Goal: Transaction & Acquisition: Book appointment/travel/reservation

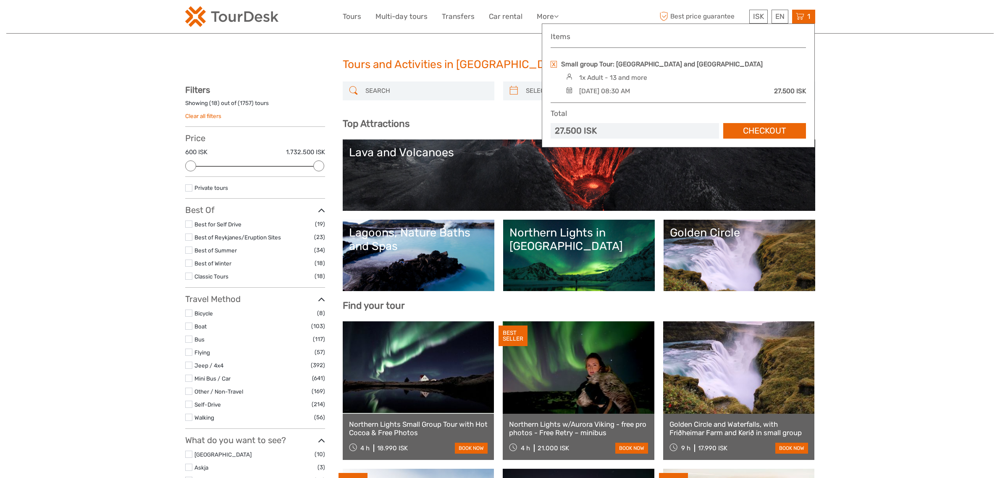
select select
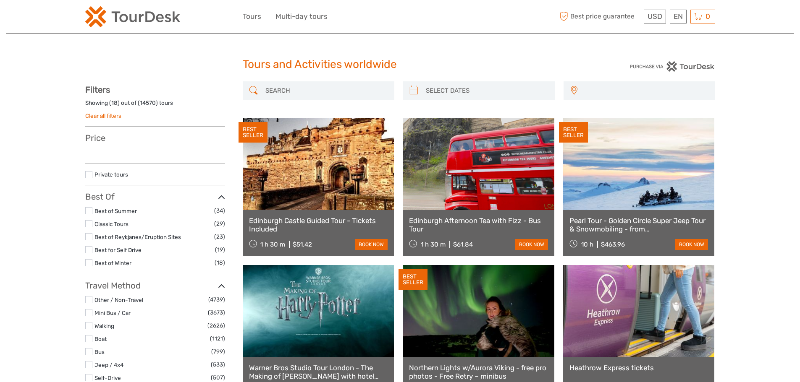
select select
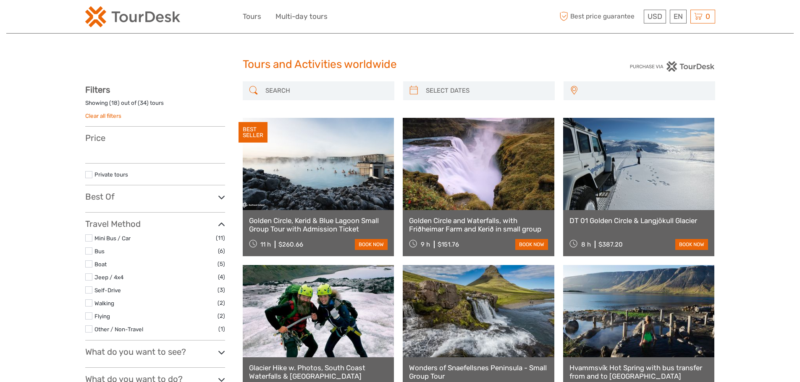
select select
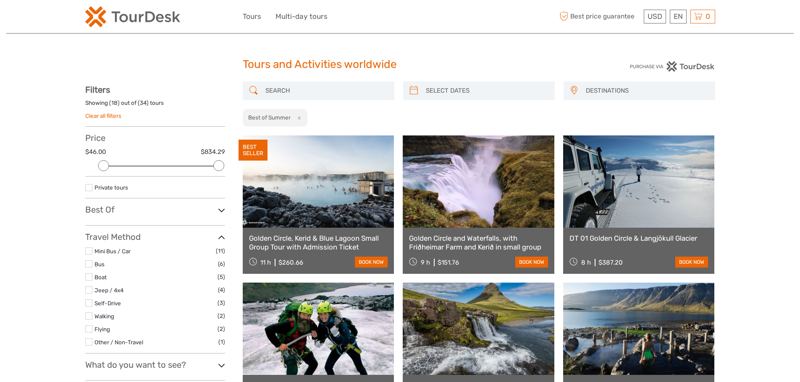
click at [123, 20] on img at bounding box center [132, 16] width 95 height 21
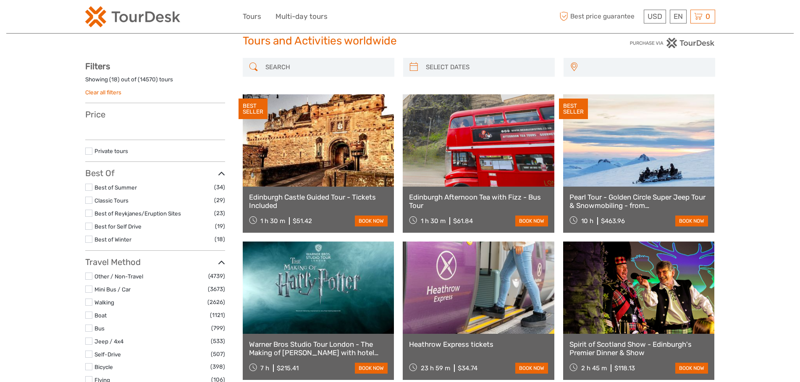
scroll to position [84, 0]
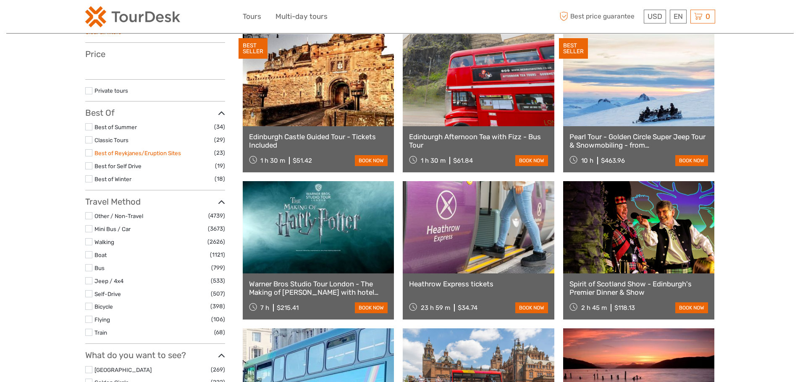
select select
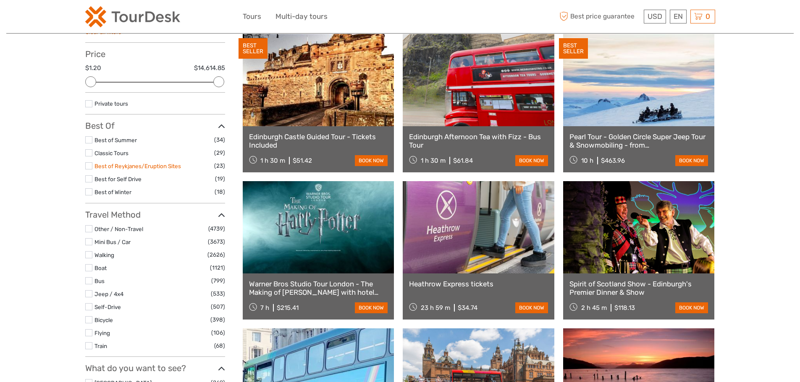
scroll to position [0, 0]
click at [90, 142] on label at bounding box center [88, 139] width 7 height 7
click at [0, 0] on input "checkbox" at bounding box center [0, 0] width 0 height 0
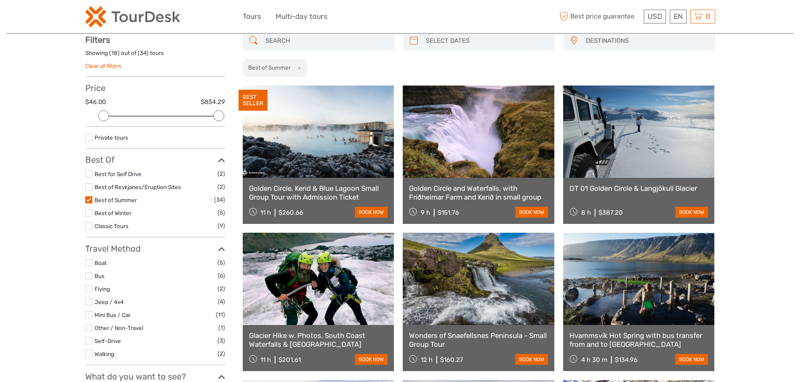
scroll to position [48, 0]
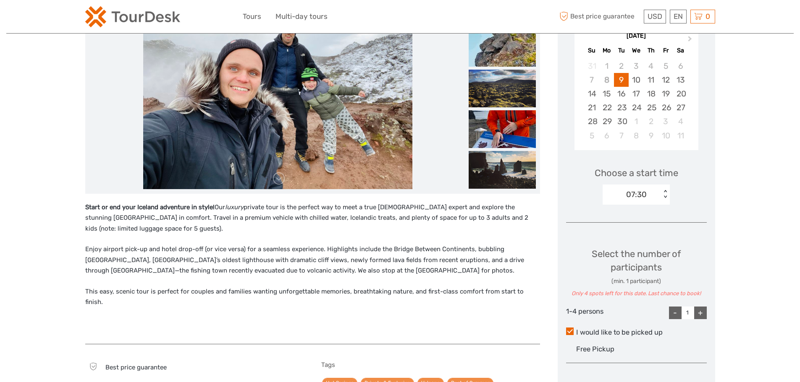
scroll to position [168, 0]
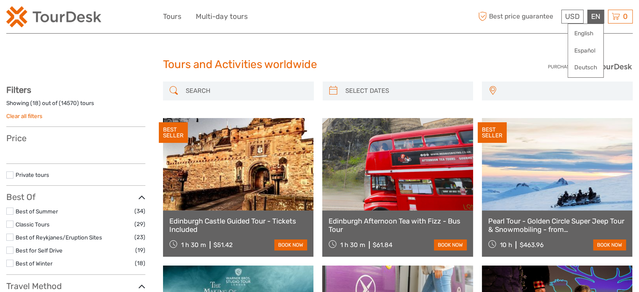
select select
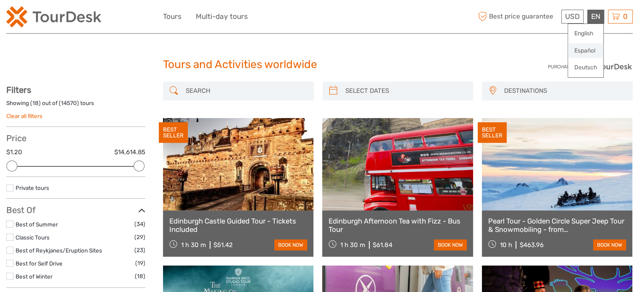
click at [582, 47] on link "Español" at bounding box center [585, 50] width 35 height 15
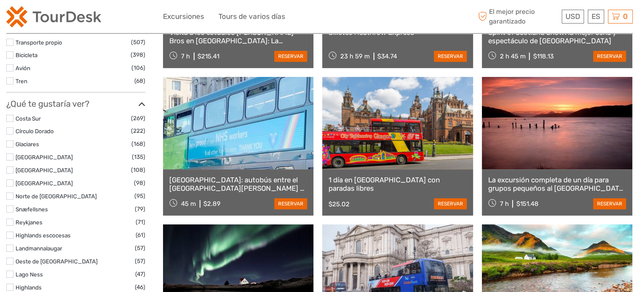
scroll to position [349, 0]
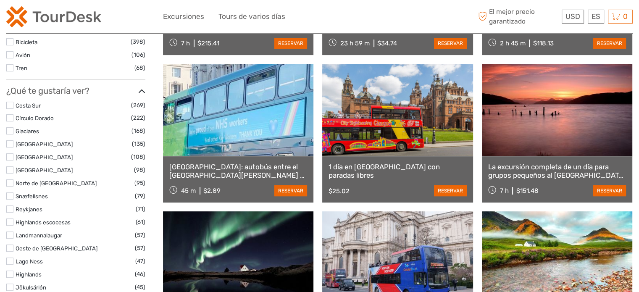
select select
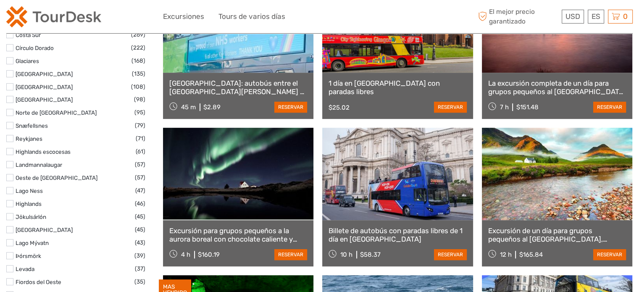
scroll to position [433, 0]
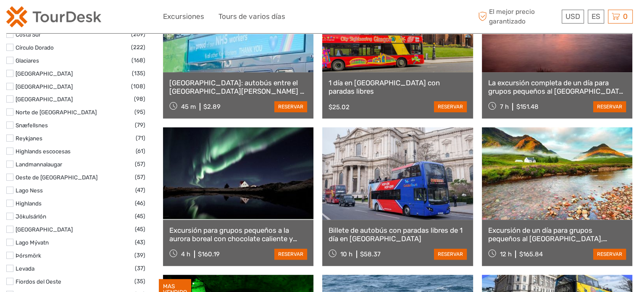
click at [10, 123] on label at bounding box center [9, 124] width 7 height 7
click at [0, 0] on input "checkbox" at bounding box center [0, 0] width 0 height 0
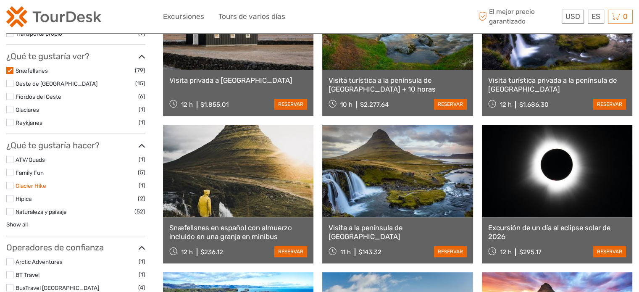
scroll to position [299, 0]
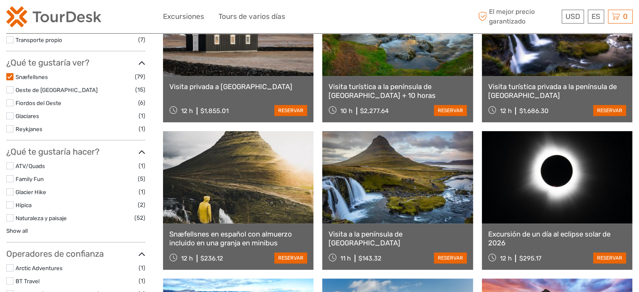
click at [8, 77] on label at bounding box center [9, 76] width 7 height 7
click at [0, 0] on input "checkbox" at bounding box center [0, 0] width 0 height 0
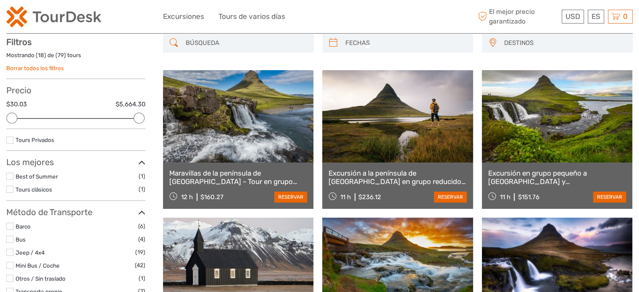
scroll to position [47, 0]
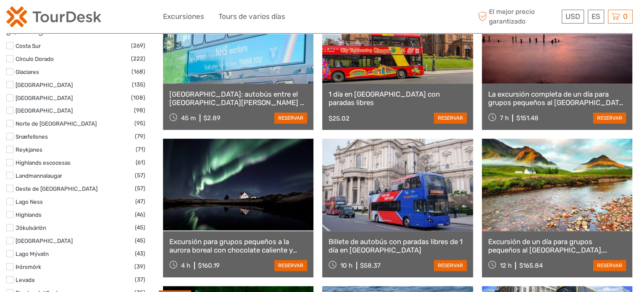
scroll to position [551, 0]
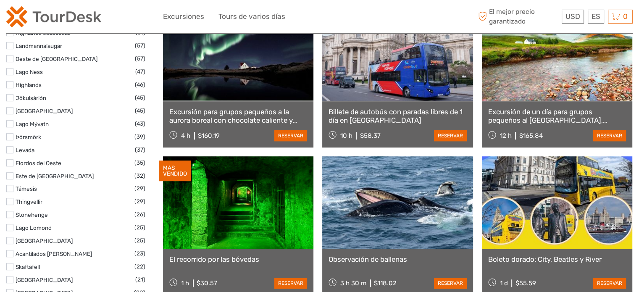
click at [9, 189] on label at bounding box center [9, 188] width 7 height 7
click at [0, 0] on input "checkbox" at bounding box center [0, 0] width 0 height 0
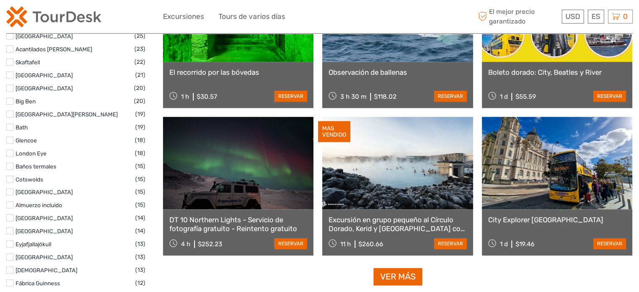
scroll to position [594, 0]
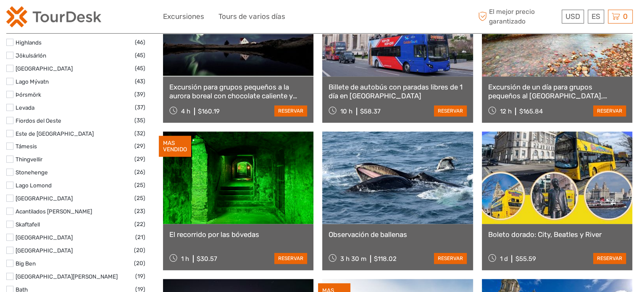
click at [12, 145] on label at bounding box center [9, 145] width 7 height 7
click at [0, 0] on input "checkbox" at bounding box center [0, 0] width 0 height 0
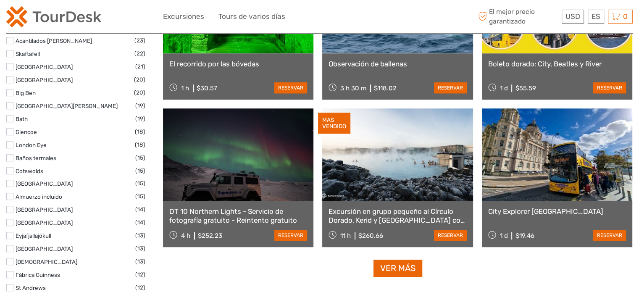
scroll to position [635, 0]
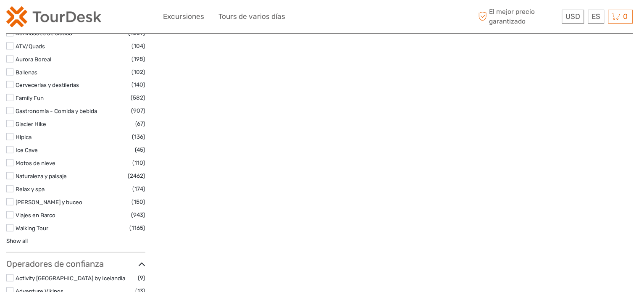
scroll to position [1979, 0]
click at [10, 85] on label at bounding box center [9, 83] width 7 height 7
click at [0, 0] on input "checkbox" at bounding box center [0, 0] width 0 height 0
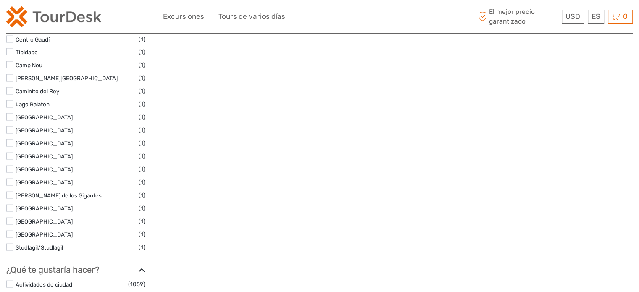
scroll to position [1895, 0]
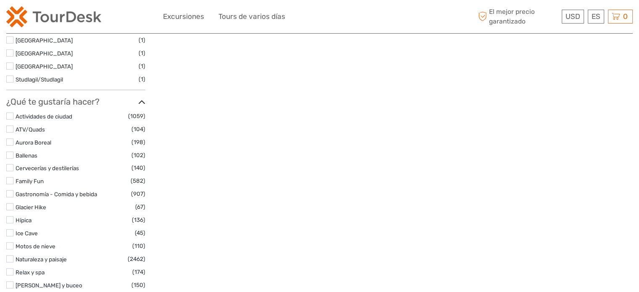
click at [594, 65] on link "Deutsch" at bounding box center [585, 67] width 35 height 15
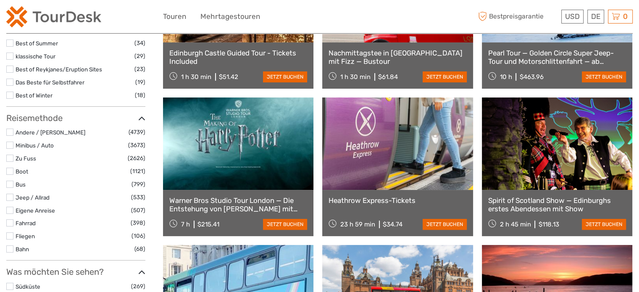
select select
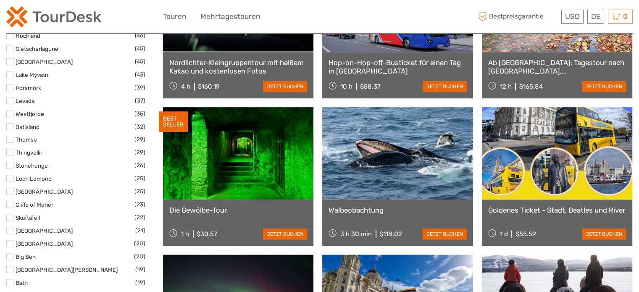
scroll to position [601, 0]
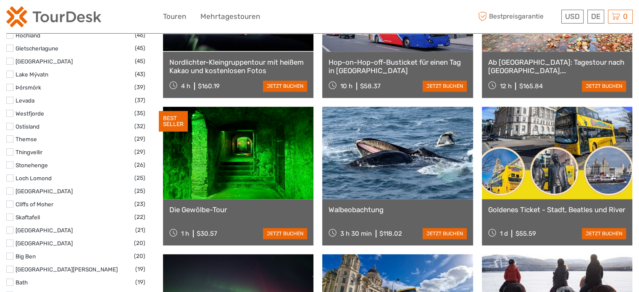
click at [10, 86] on label at bounding box center [9, 87] width 7 height 7
click at [0, 0] on input "checkbox" at bounding box center [0, 0] width 0 height 0
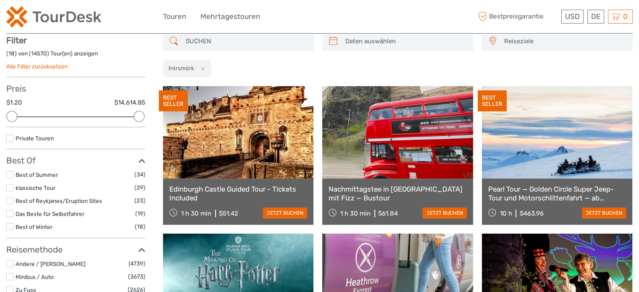
scroll to position [47, 0]
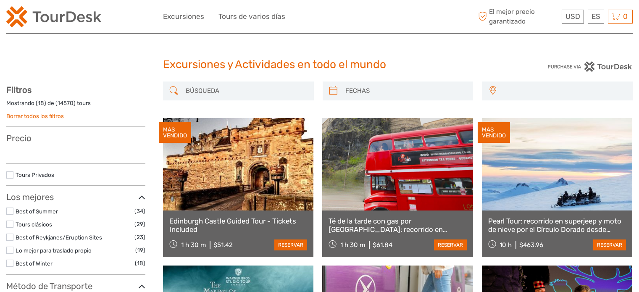
select select
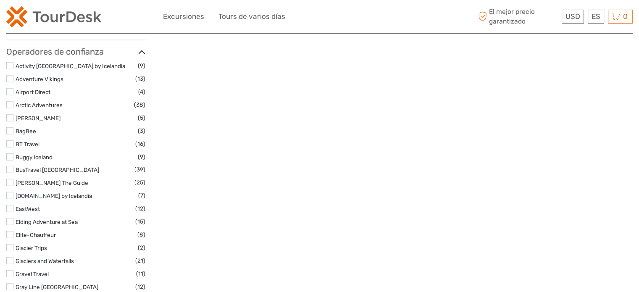
scroll to position [2230, 0]
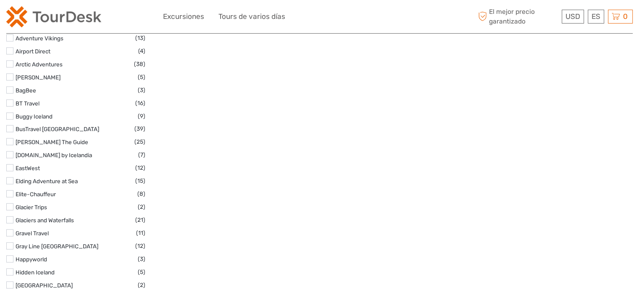
click at [15, 23] on img at bounding box center [53, 16] width 95 height 21
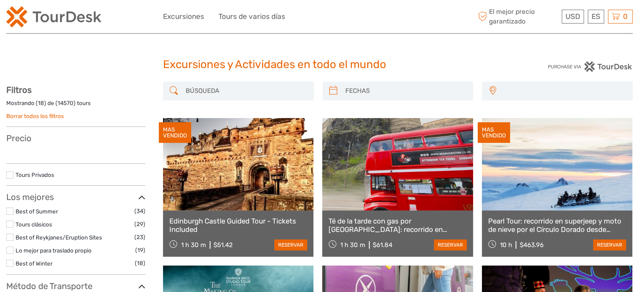
select select
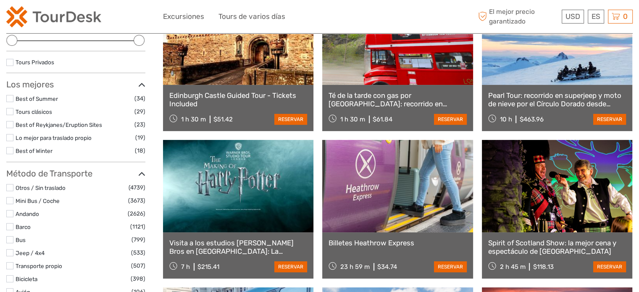
scroll to position [84, 0]
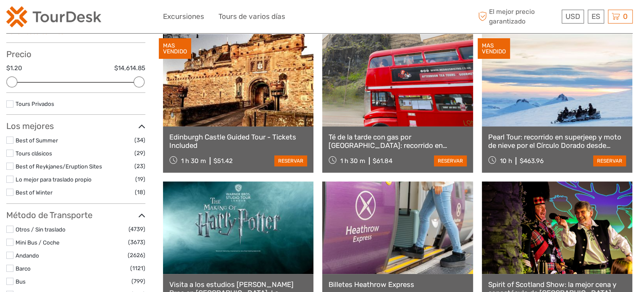
click at [12, 152] on label at bounding box center [9, 152] width 7 height 7
click at [0, 0] on input "checkbox" at bounding box center [0, 0] width 0 height 0
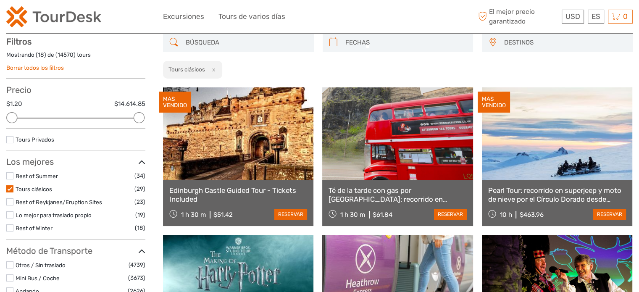
scroll to position [47, 0]
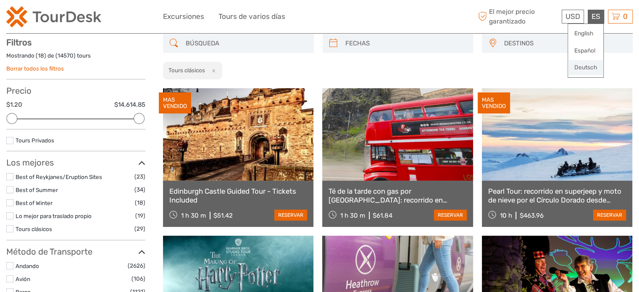
click at [583, 71] on link "Deutsch" at bounding box center [585, 67] width 35 height 15
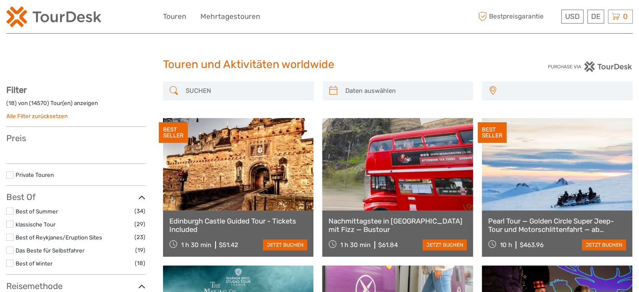
select select
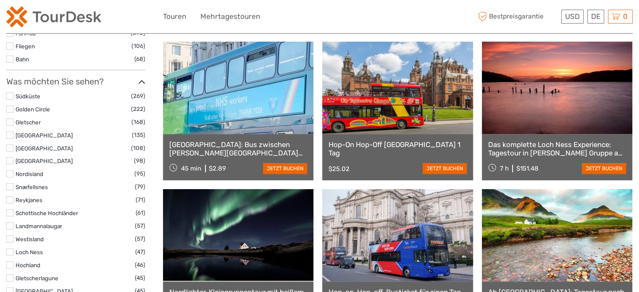
scroll to position [420, 0]
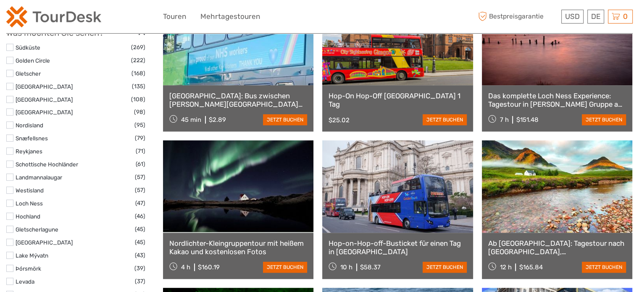
click at [10, 44] on label at bounding box center [9, 47] width 7 height 7
click at [0, 0] on input "checkbox" at bounding box center [0, 0] width 0 height 0
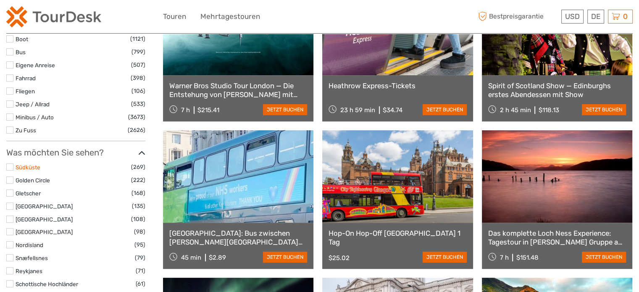
scroll to position [299, 0]
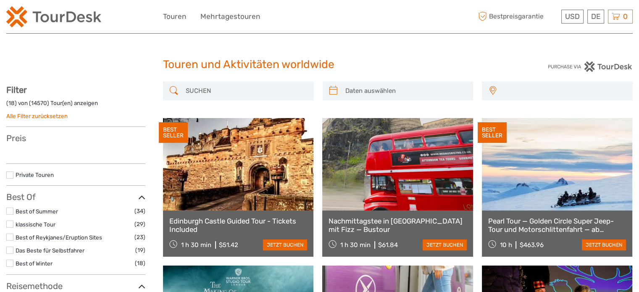
select select
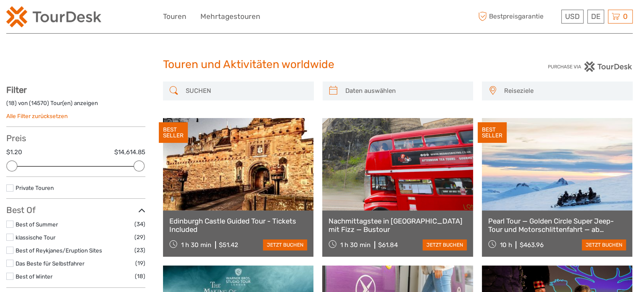
click at [9, 222] on label at bounding box center [9, 223] width 7 height 7
click at [0, 0] on input "checkbox" at bounding box center [0, 0] width 0 height 0
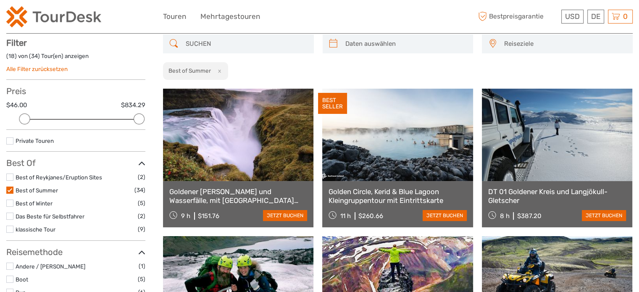
scroll to position [47, 0]
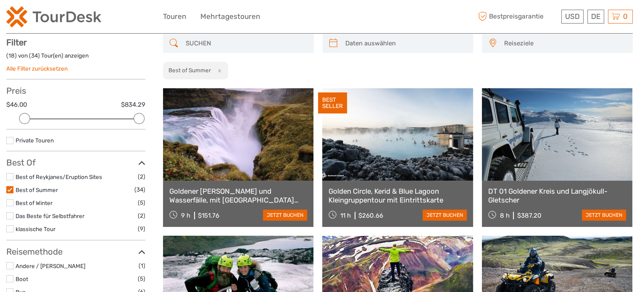
click at [9, 204] on label at bounding box center [9, 202] width 7 height 7
click at [0, 0] on input "checkbox" at bounding box center [0, 0] width 0 height 0
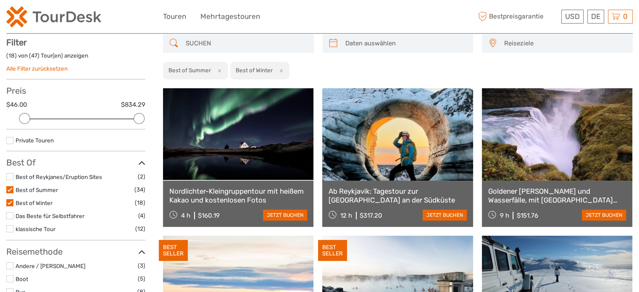
click at [554, 65] on div "Reiseziele Österreich Belgien Kanada Costa Rica Kroatien Tschechien Dänemark Fi…" at bounding box center [397, 57] width 469 height 46
click at [10, 193] on li "Best of Summer (34)" at bounding box center [75, 190] width 139 height 10
click at [9, 188] on label at bounding box center [9, 189] width 7 height 7
click at [0, 0] on input "checkbox" at bounding box center [0, 0] width 0 height 0
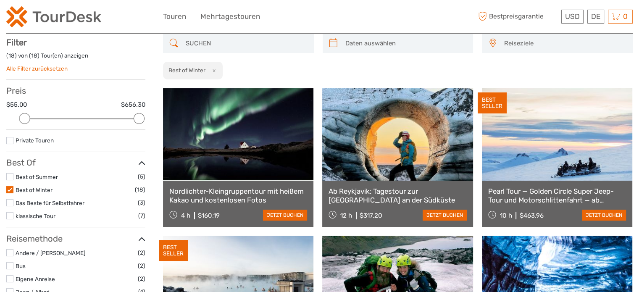
click at [10, 202] on label at bounding box center [9, 202] width 7 height 7
click at [0, 0] on input "checkbox" at bounding box center [0, 0] width 0 height 0
click at [10, 188] on label at bounding box center [9, 189] width 7 height 7
click at [0, 0] on input "checkbox" at bounding box center [0, 0] width 0 height 0
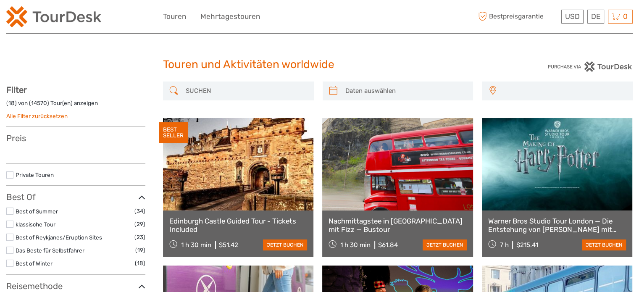
select select
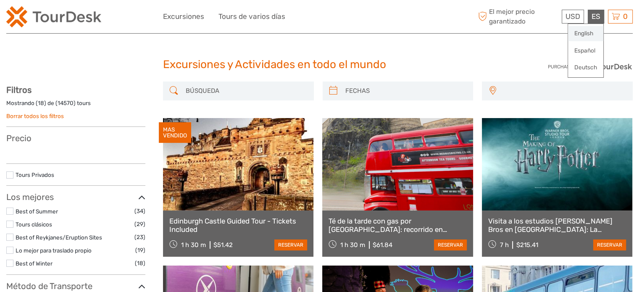
select select
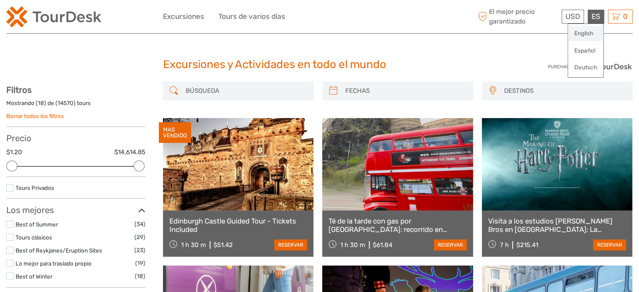
click at [584, 30] on link "English" at bounding box center [585, 33] width 35 height 15
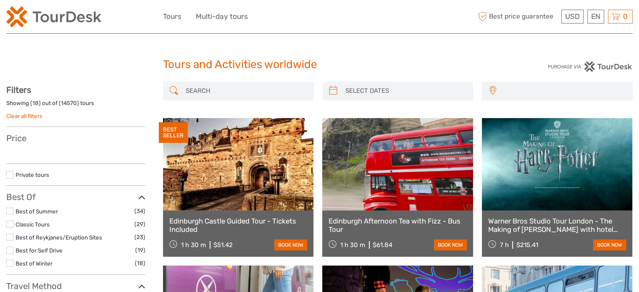
select select
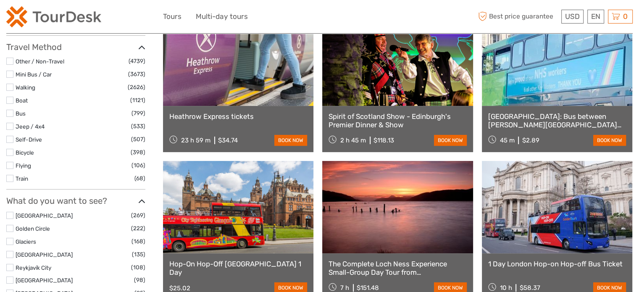
scroll to position [1646, 0]
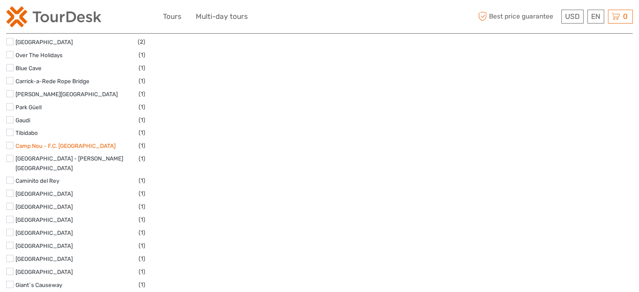
click at [90, 144] on link "Camp Nou - F.C. Barcelona Stadium" at bounding box center [66, 145] width 100 height 7
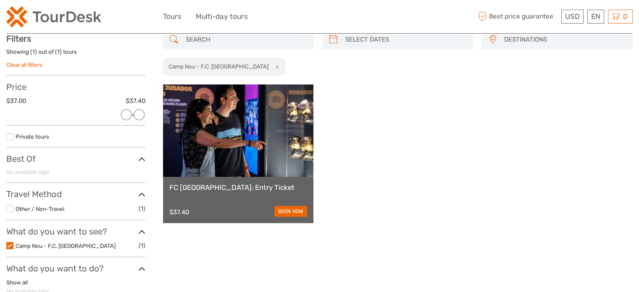
scroll to position [47, 0]
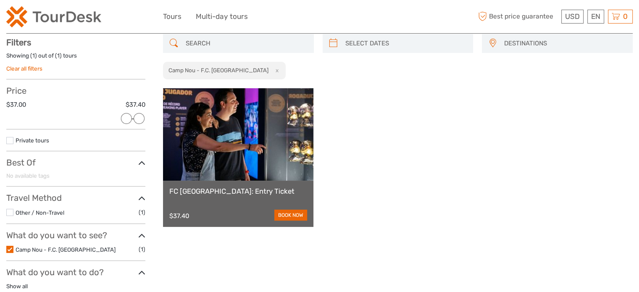
click at [12, 248] on label at bounding box center [9, 249] width 7 height 7
click at [0, 0] on input "checkbox" at bounding box center [0, 0] width 0 height 0
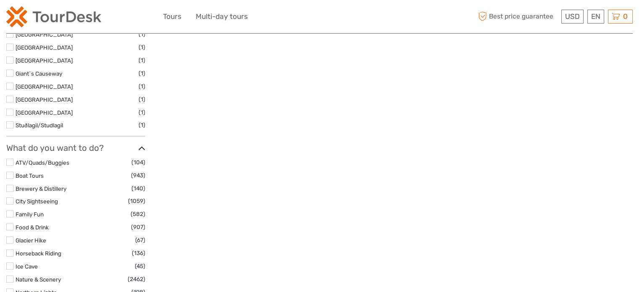
scroll to position [1811, 0]
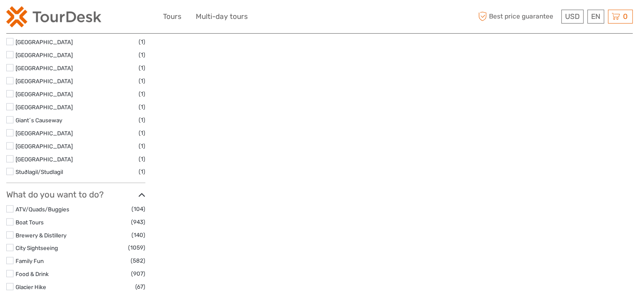
click at [22, 115] on label "Giant´s Causeway" at bounding box center [77, 120] width 123 height 10
click at [0, 0] on input "checkbox" at bounding box center [0, 0] width 0 height 0
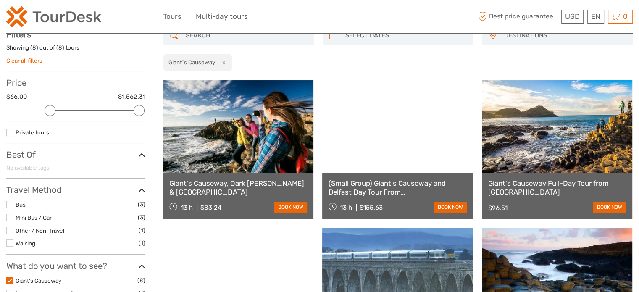
scroll to position [47, 0]
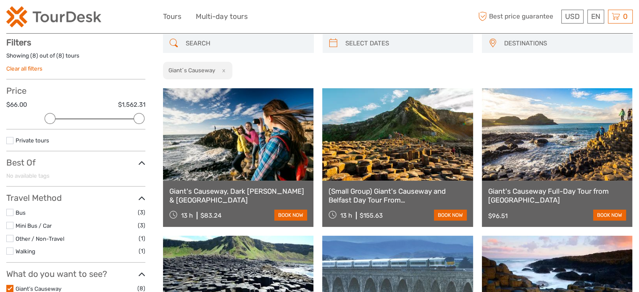
click at [258, 42] on input "search" at bounding box center [245, 43] width 127 height 15
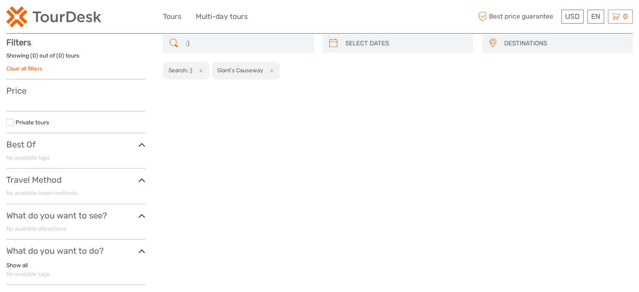
click at [273, 71] on button "x" at bounding box center [269, 70] width 11 height 9
click at [224, 50] on input ":)" at bounding box center [245, 43] width 127 height 15
type input ":"
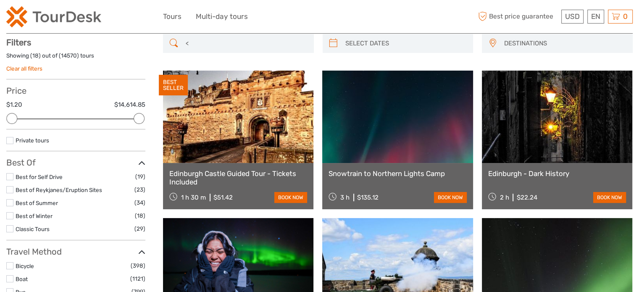
type input "<3"
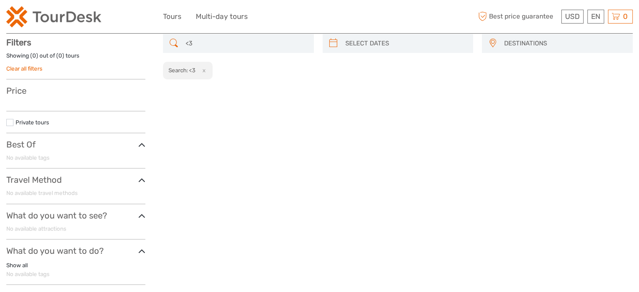
click at [204, 44] on input "<3" at bounding box center [245, 43] width 127 height 15
click at [205, 45] on input "<3" at bounding box center [245, 43] width 127 height 15
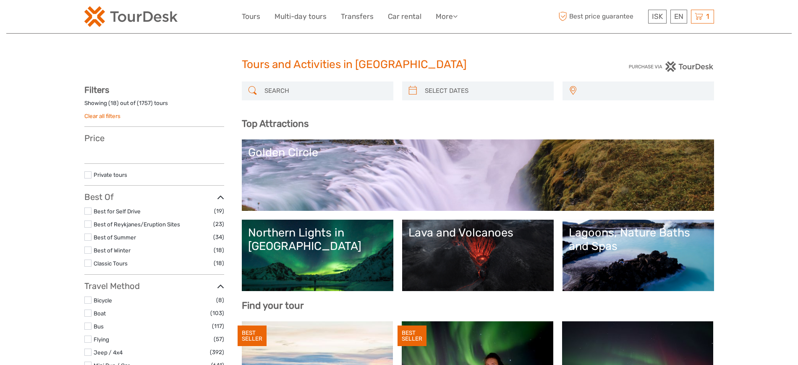
drag, startPoint x: 346, startPoint y: 92, endPoint x: 343, endPoint y: 97, distance: 4.9
click at [345, 92] on input "search" at bounding box center [325, 91] width 128 height 15
paste input "❤️"
type input "❤️"
select select
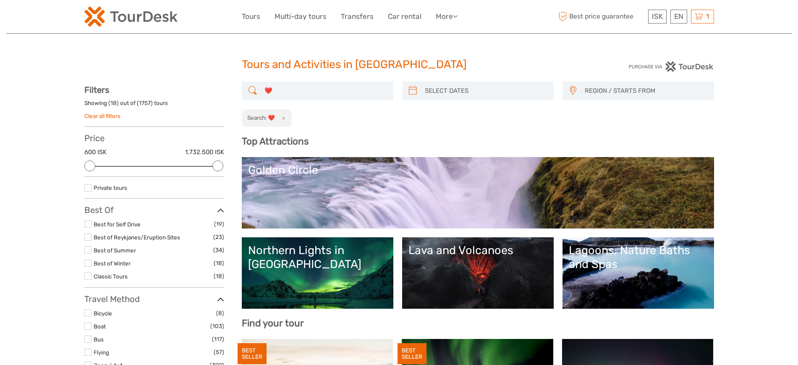
click at [283, 121] on button "x" at bounding box center [281, 117] width 11 height 9
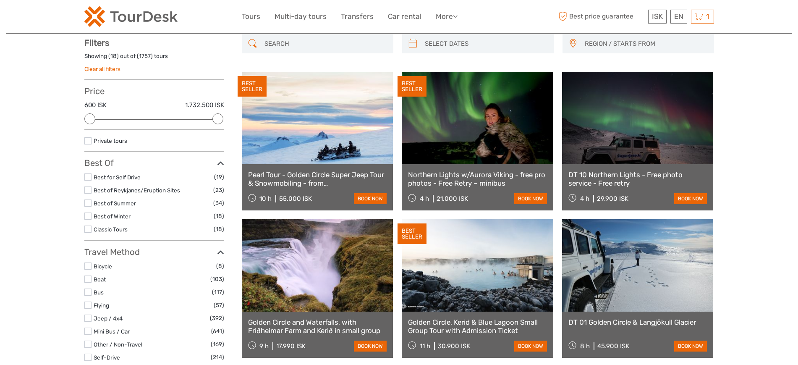
scroll to position [48, 0]
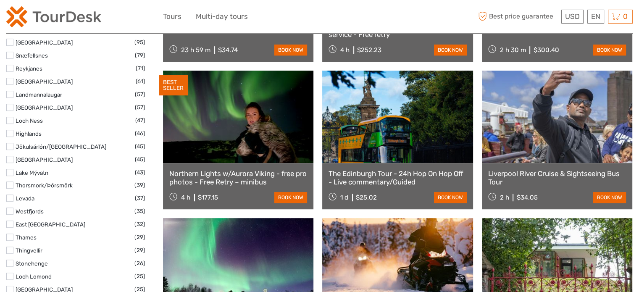
click at [11, 146] on label at bounding box center [9, 146] width 7 height 7
click at [0, 0] on input "checkbox" at bounding box center [0, 0] width 0 height 0
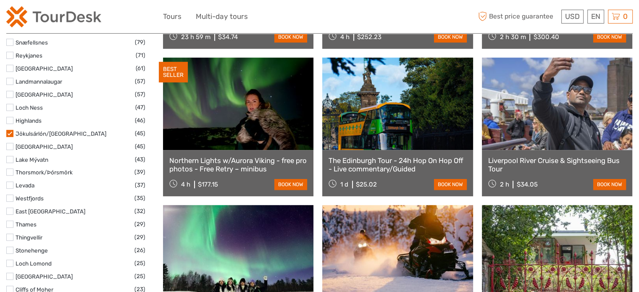
select select
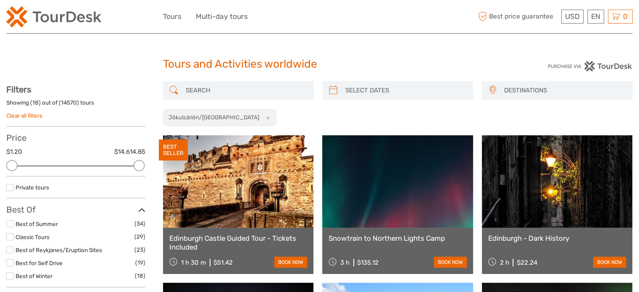
scroll to position [0, 0]
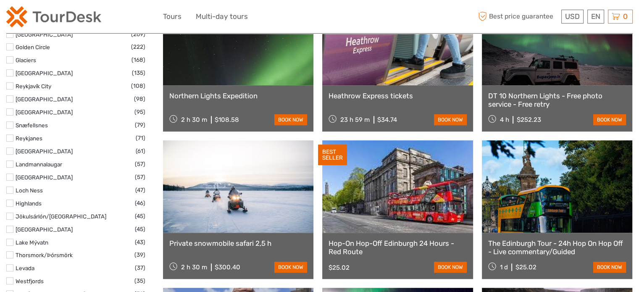
select select
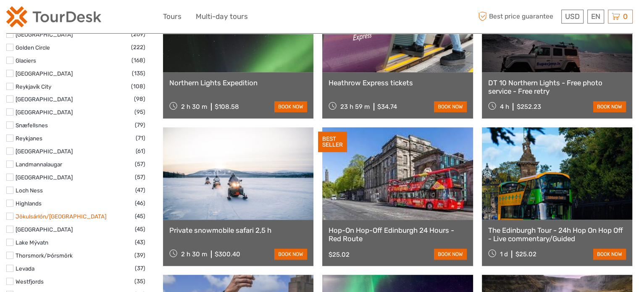
click at [60, 217] on link "Jökulsárlón/[GEOGRAPHIC_DATA]" at bounding box center [61, 216] width 91 height 7
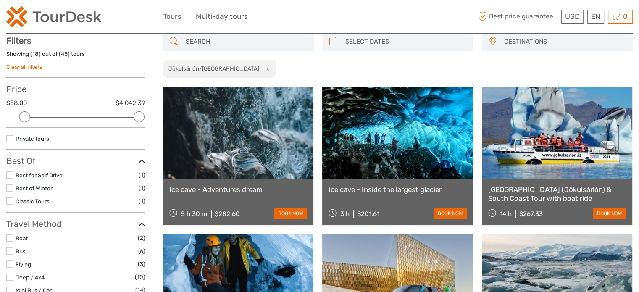
scroll to position [47, 0]
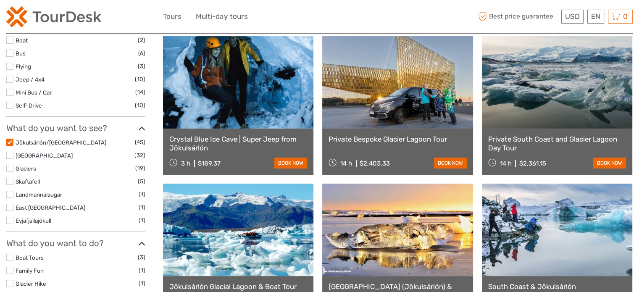
click at [9, 140] on label at bounding box center [9, 142] width 7 height 7
click at [0, 0] on input "checkbox" at bounding box center [0, 0] width 0 height 0
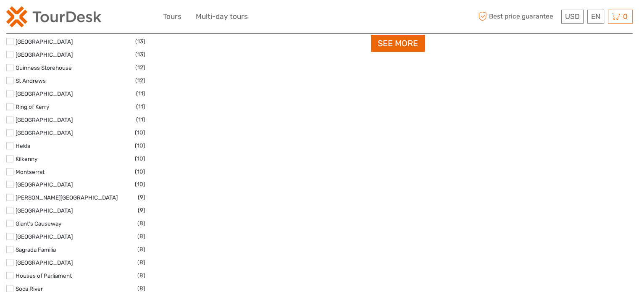
scroll to position [887, 0]
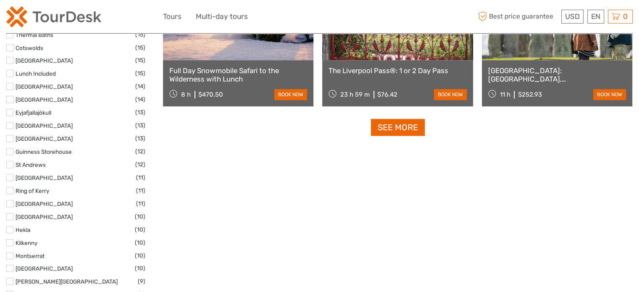
click at [7, 110] on label at bounding box center [9, 112] width 7 height 7
click at [0, 0] on input "checkbox" at bounding box center [0, 0] width 0 height 0
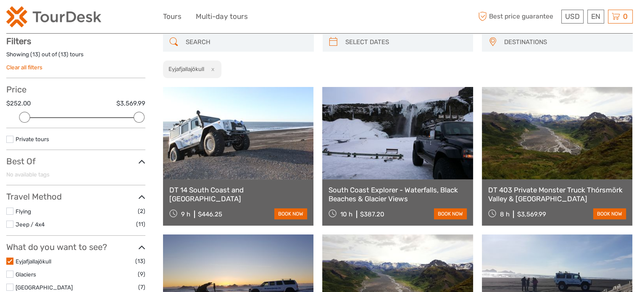
scroll to position [47, 0]
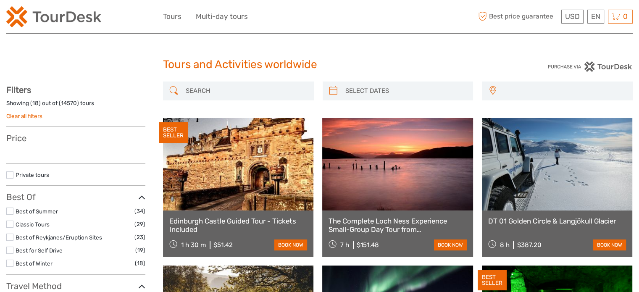
select select
